Goal: Find specific page/section: Find specific page/section

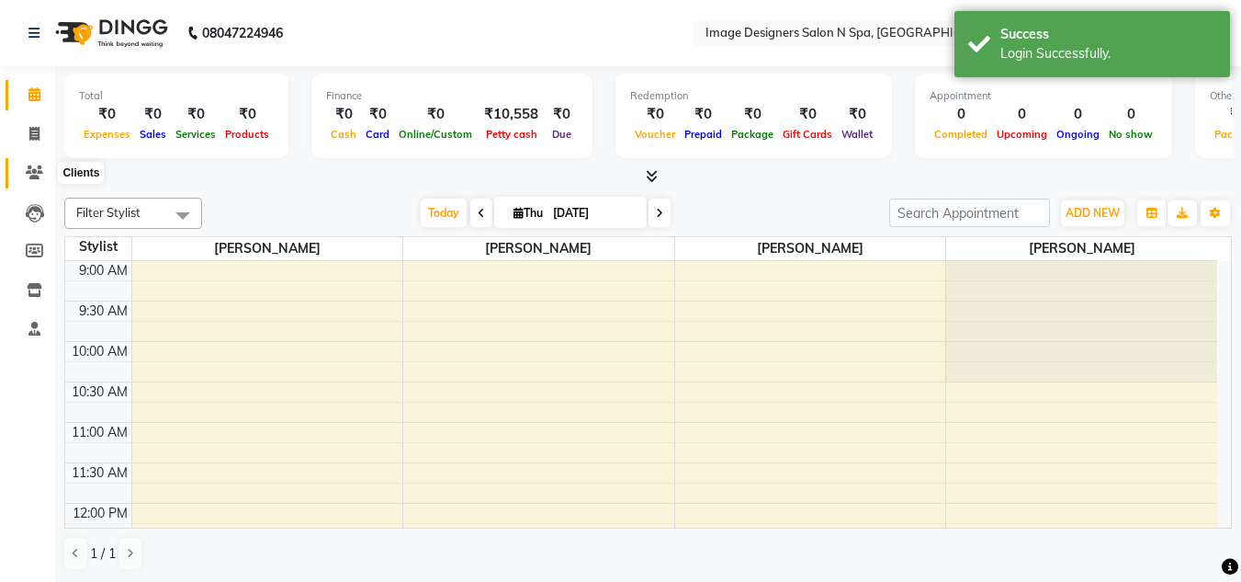
click at [44, 174] on span at bounding box center [34, 173] width 32 height 21
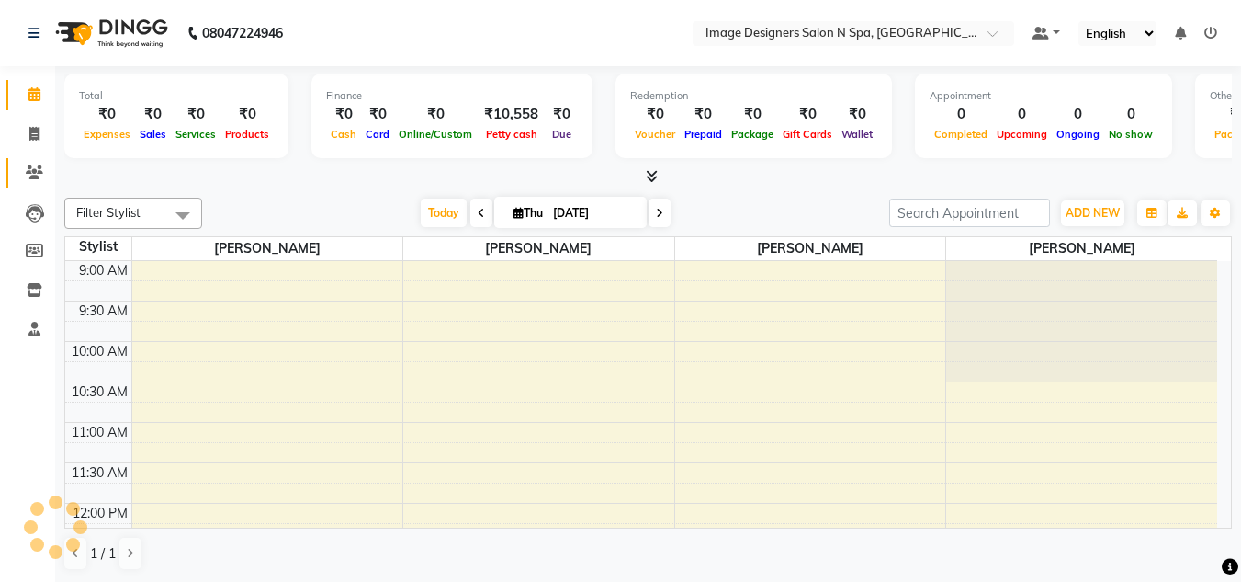
scroll to position [567, 0]
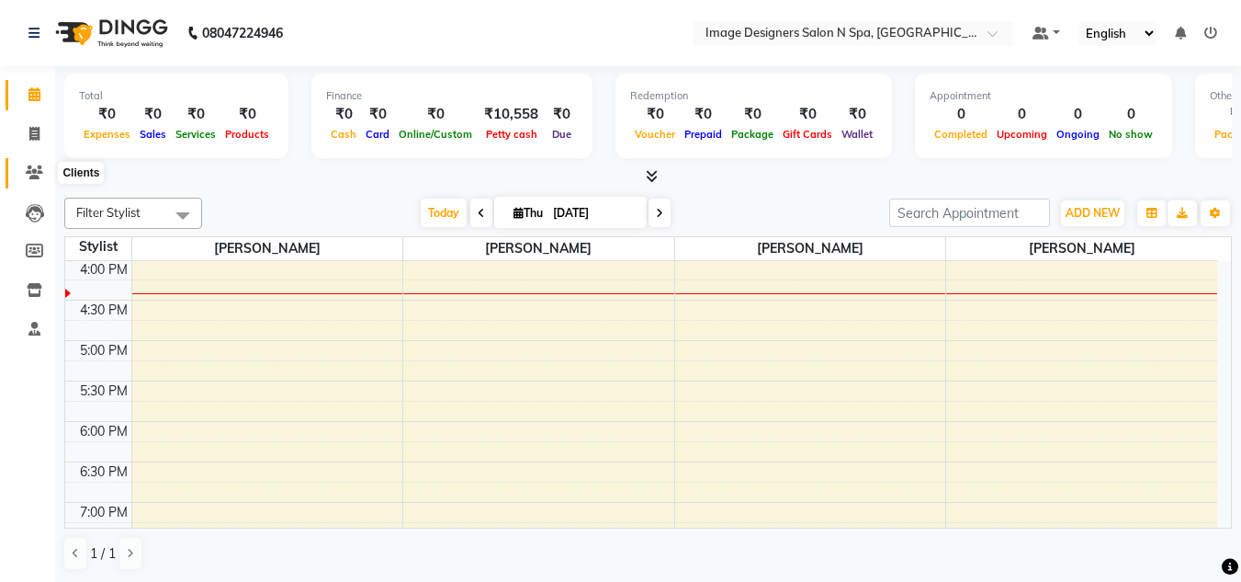
click at [45, 175] on span at bounding box center [34, 173] width 32 height 21
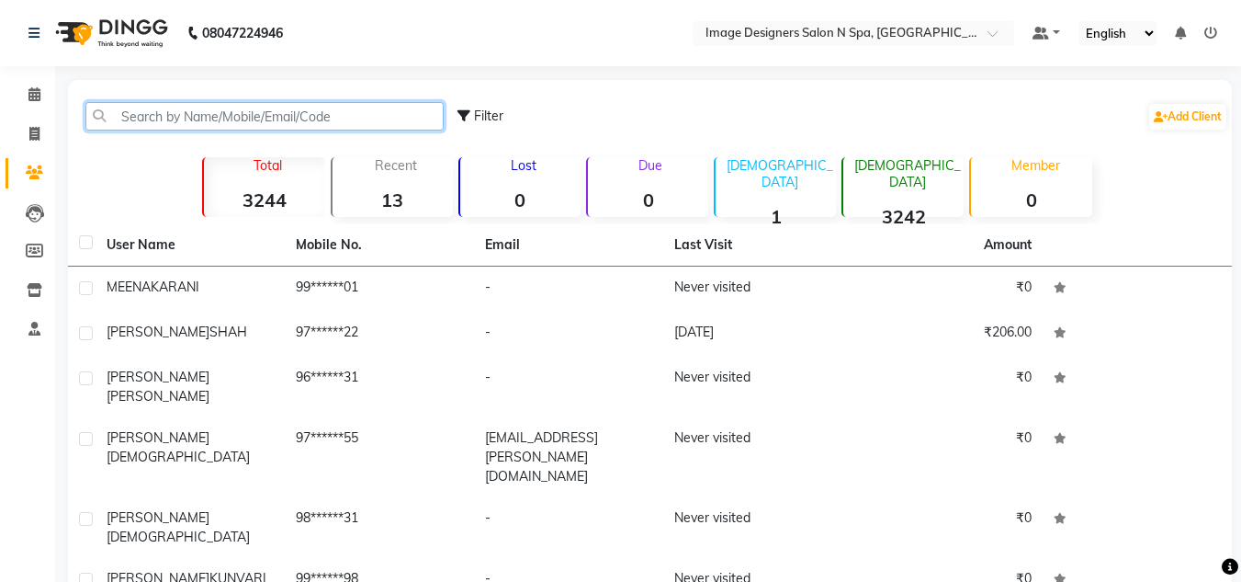
click at [125, 117] on input "text" at bounding box center [264, 116] width 358 height 28
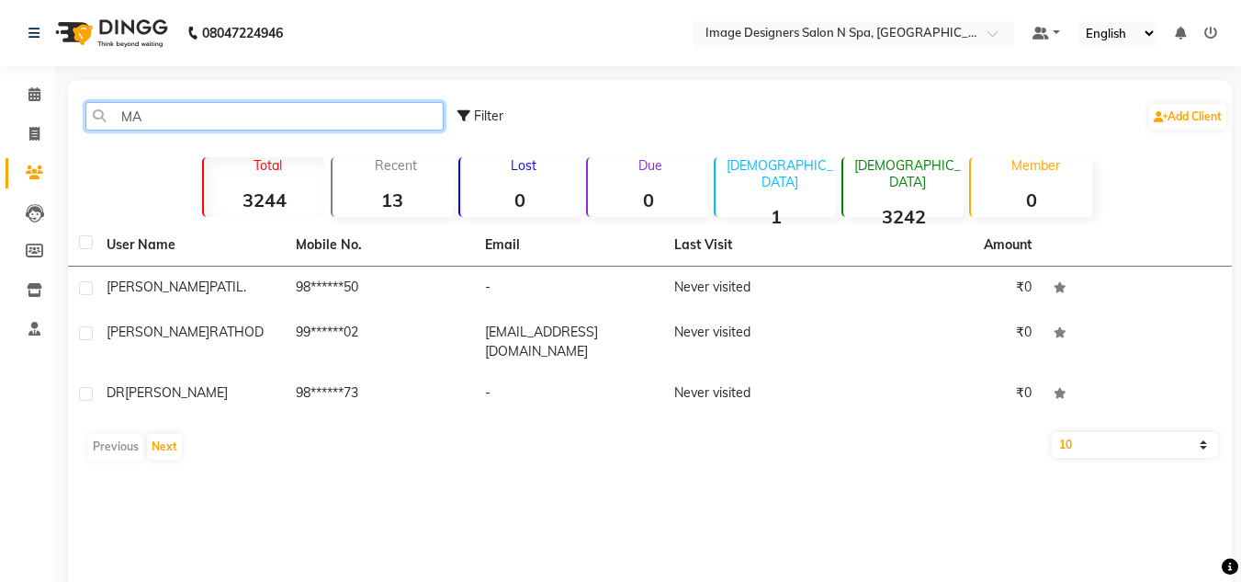
type input "M"
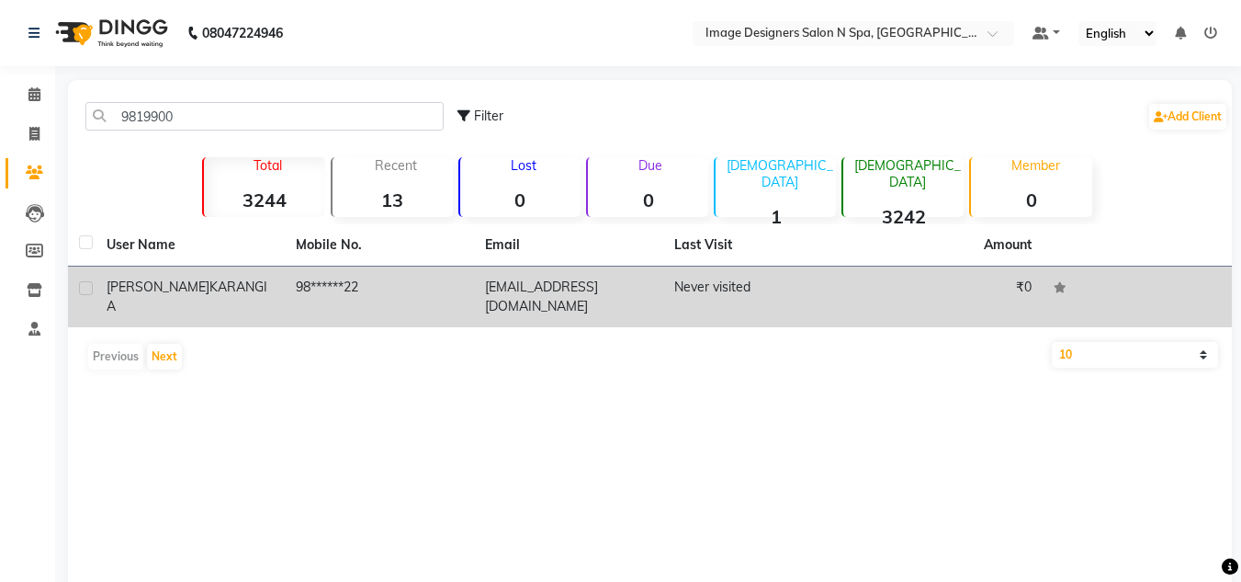
click at [136, 290] on span "[PERSON_NAME]" at bounding box center [158, 286] width 103 height 17
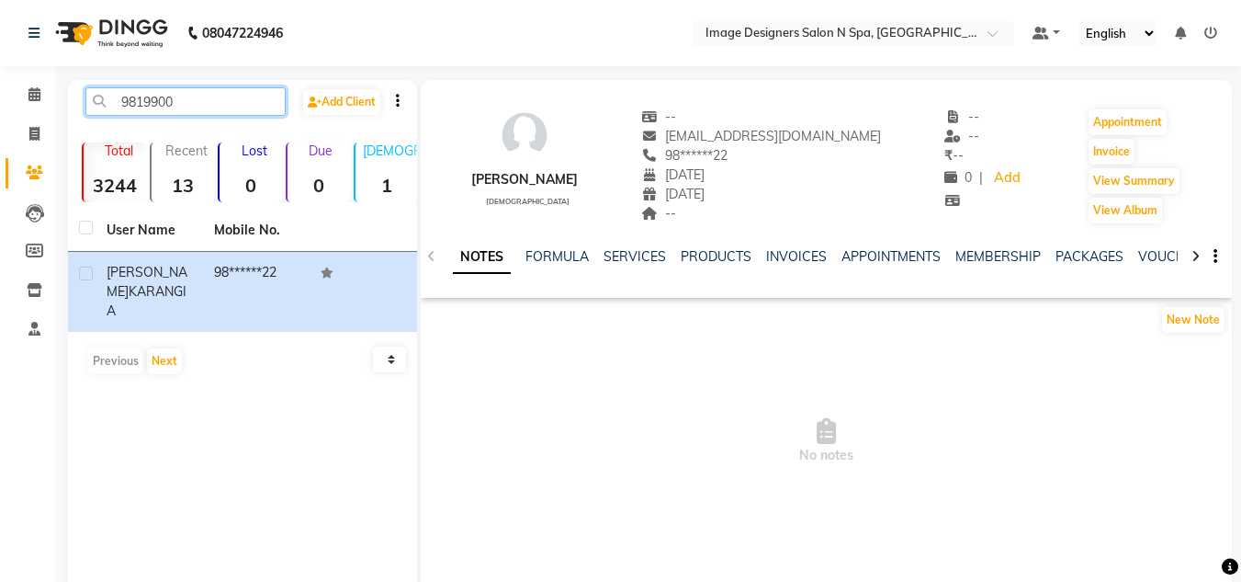
click at [191, 107] on input "9819900" at bounding box center [185, 101] width 200 height 28
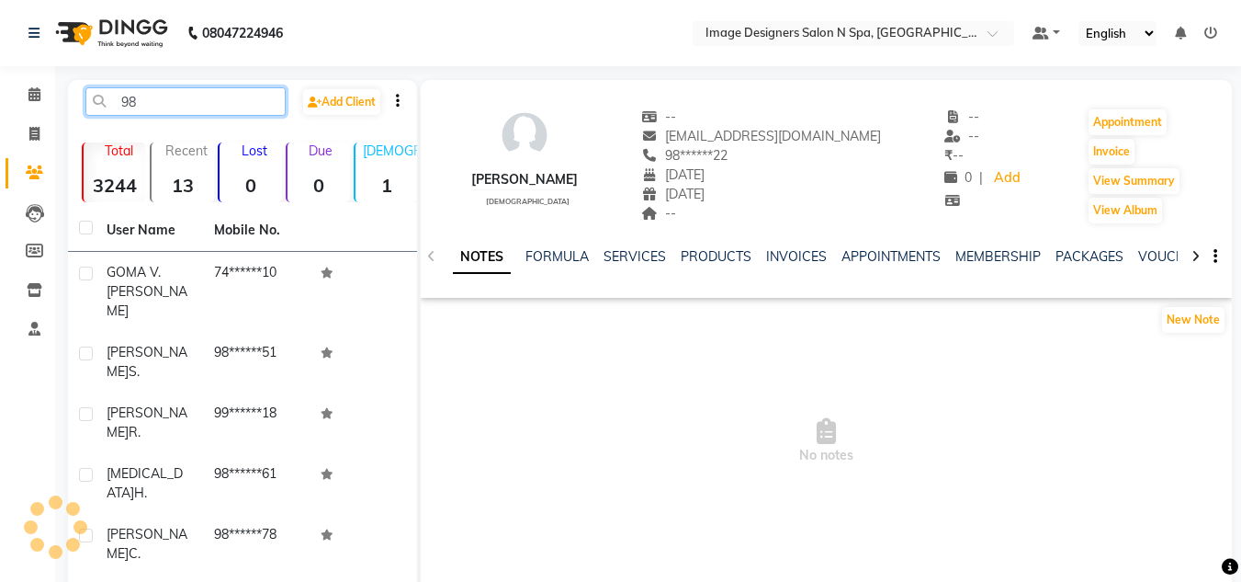
type input "9"
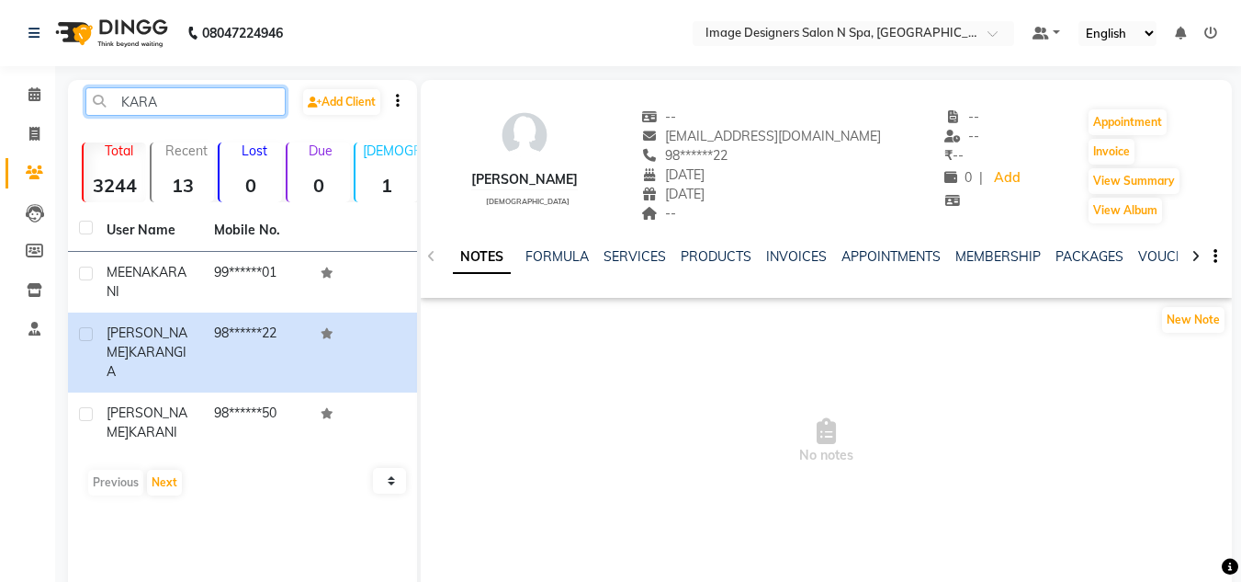
click at [185, 107] on input "KARA" at bounding box center [185, 101] width 200 height 28
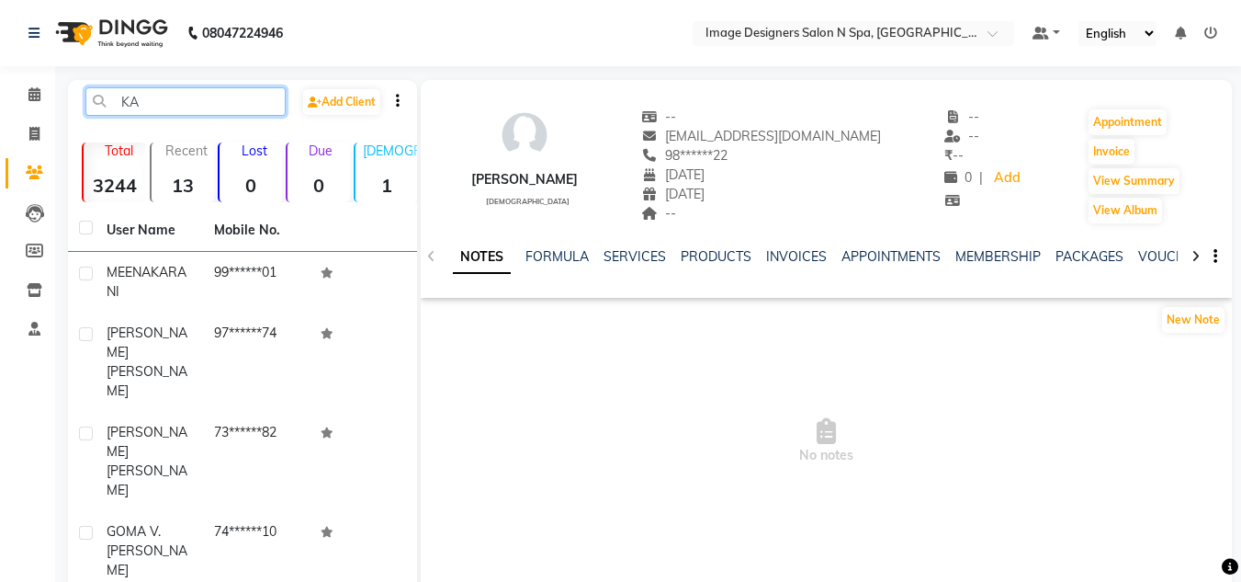
type input "K"
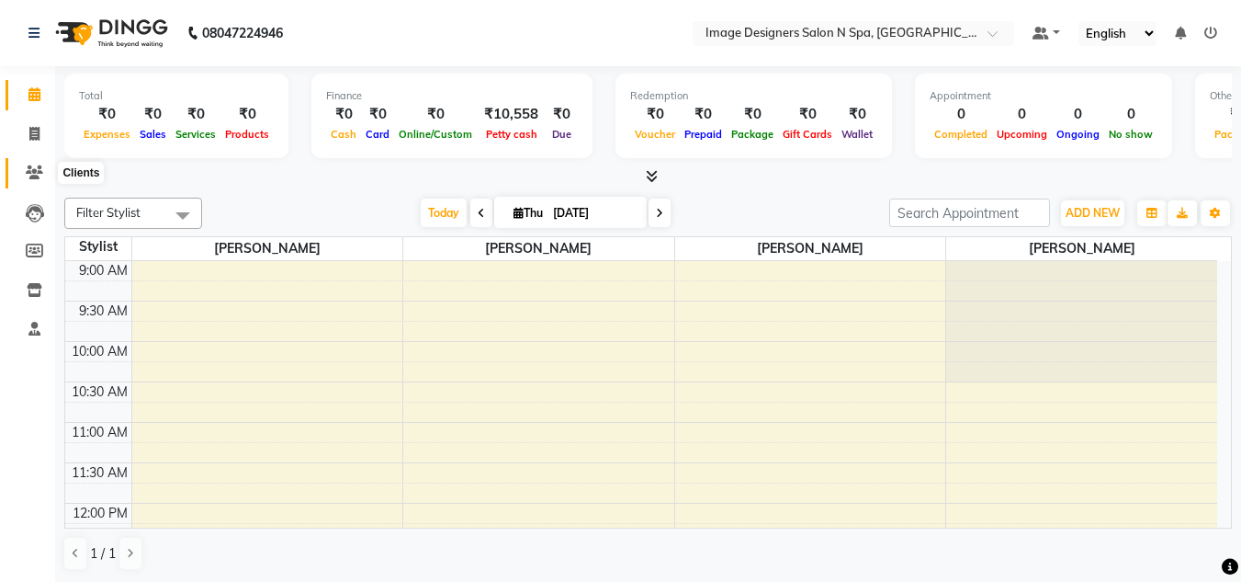
click at [32, 178] on icon at bounding box center [34, 172] width 17 height 14
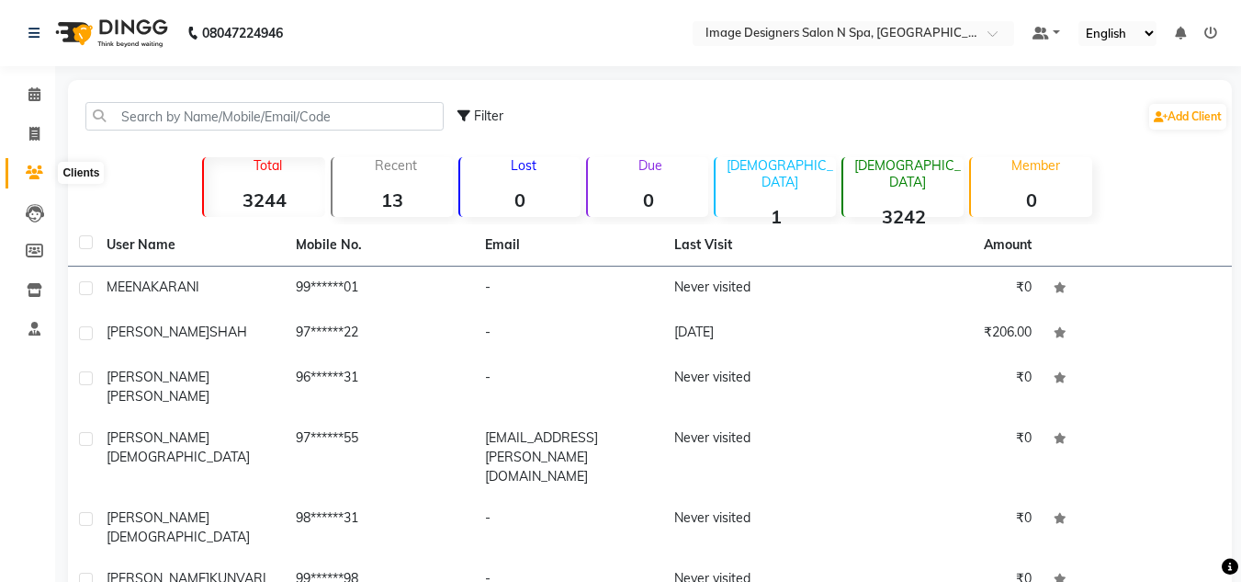
click at [43, 175] on span at bounding box center [34, 173] width 32 height 21
click at [740, 116] on div "Filter Add Client" at bounding box center [843, 116] width 771 height 58
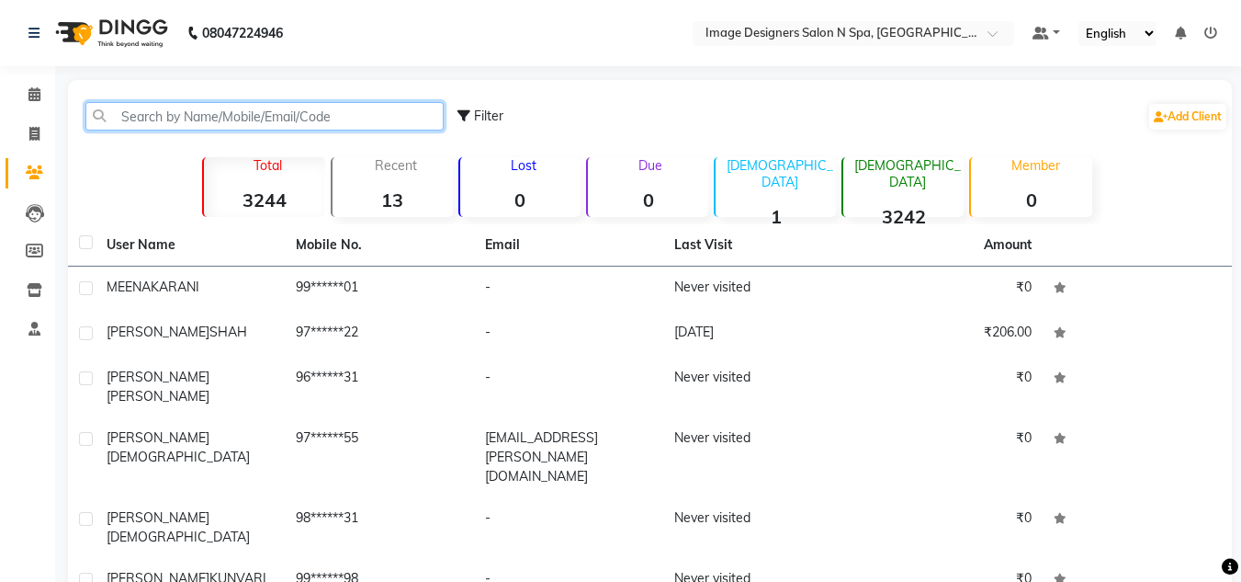
click at [372, 119] on input "text" at bounding box center [264, 116] width 358 height 28
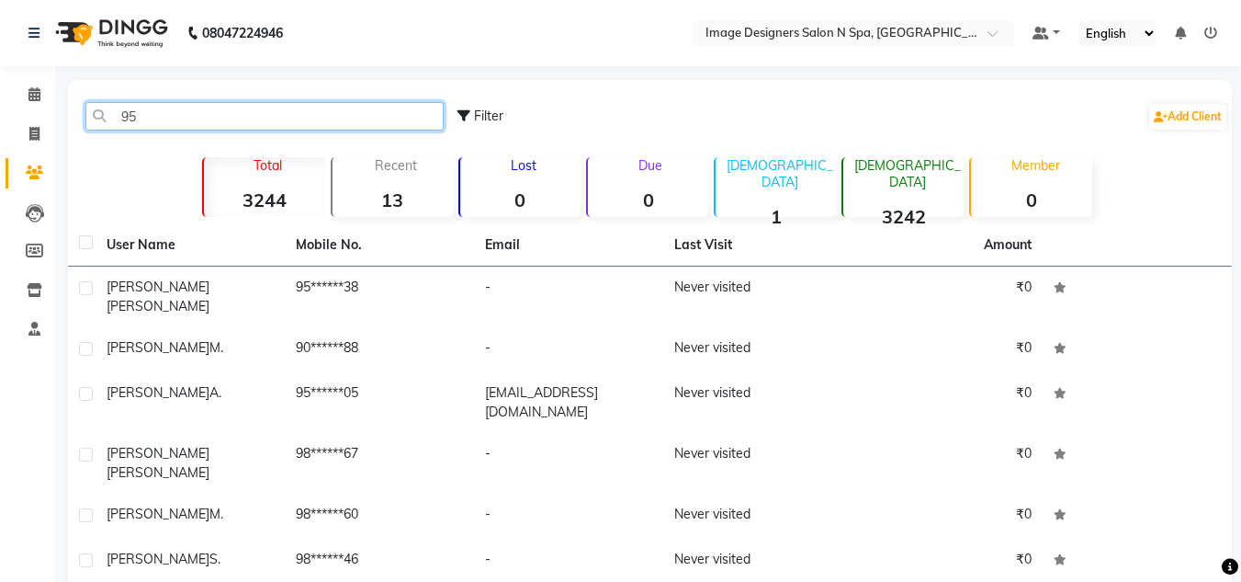
type input "9"
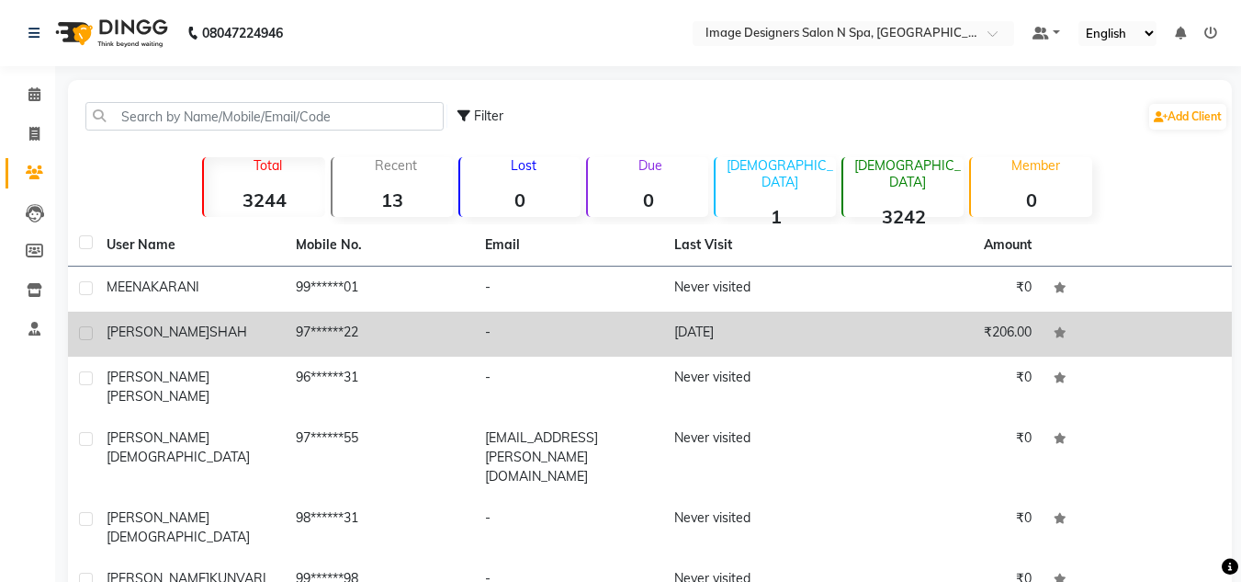
click at [153, 326] on span "[PERSON_NAME]" at bounding box center [158, 331] width 103 height 17
